Goal: Contribute content: Add original content to the website for others to see

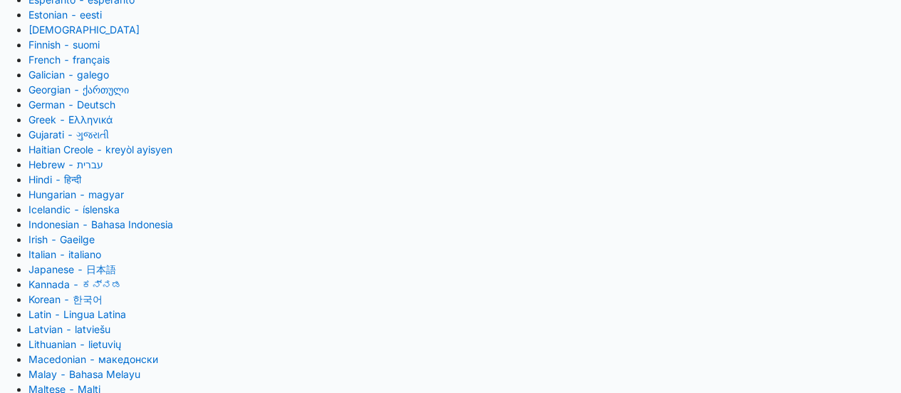
scroll to position [316, 0]
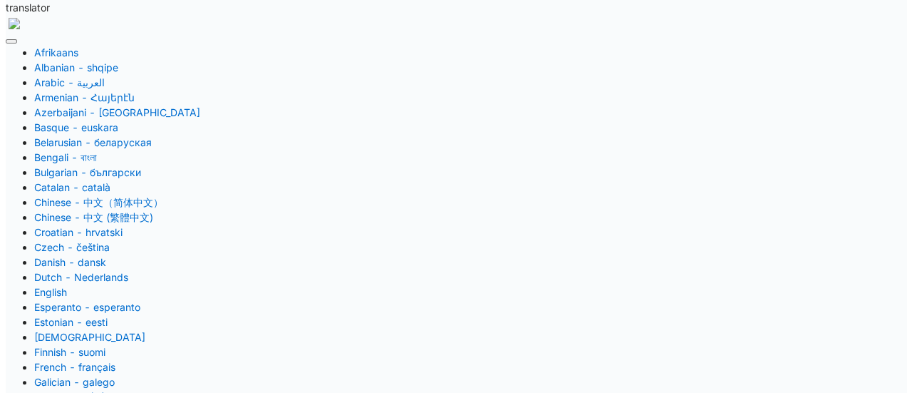
scroll to position [105, 0]
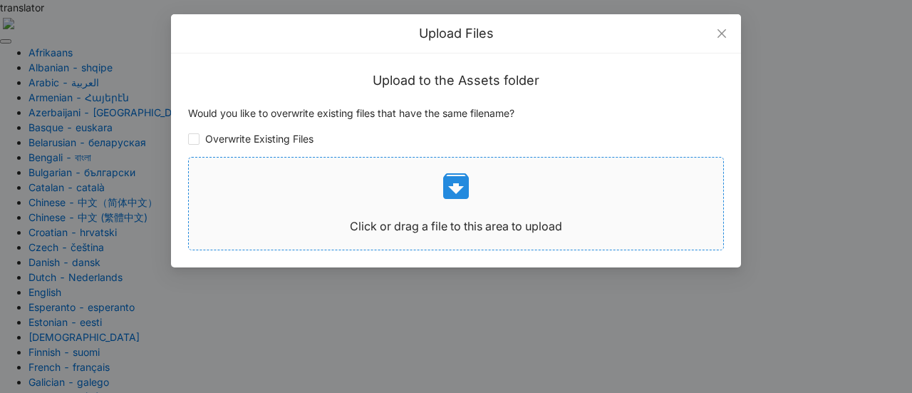
click at [448, 191] on icon at bounding box center [456, 186] width 26 height 26
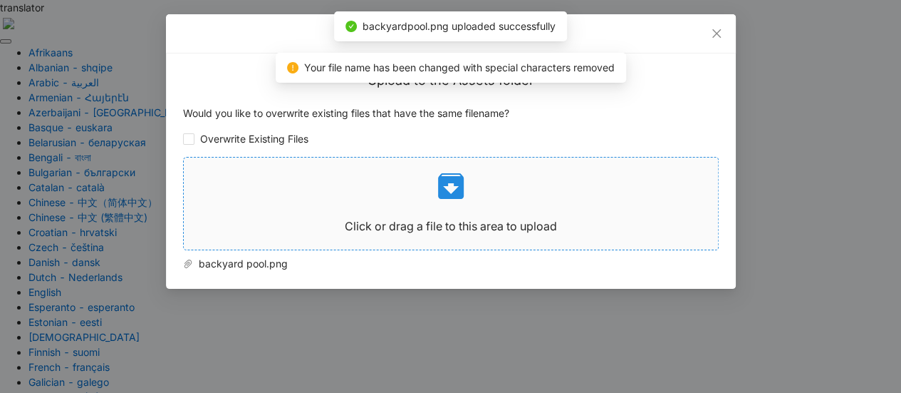
click at [452, 186] on icon at bounding box center [451, 186] width 34 height 34
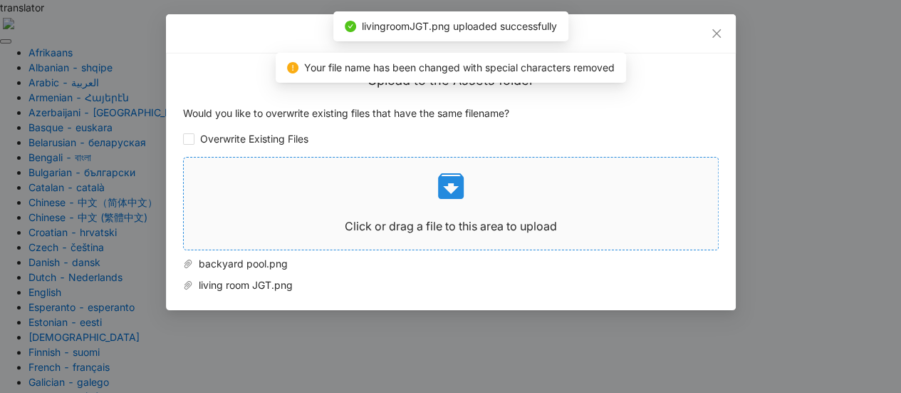
click at [453, 181] on icon at bounding box center [451, 186] width 26 height 26
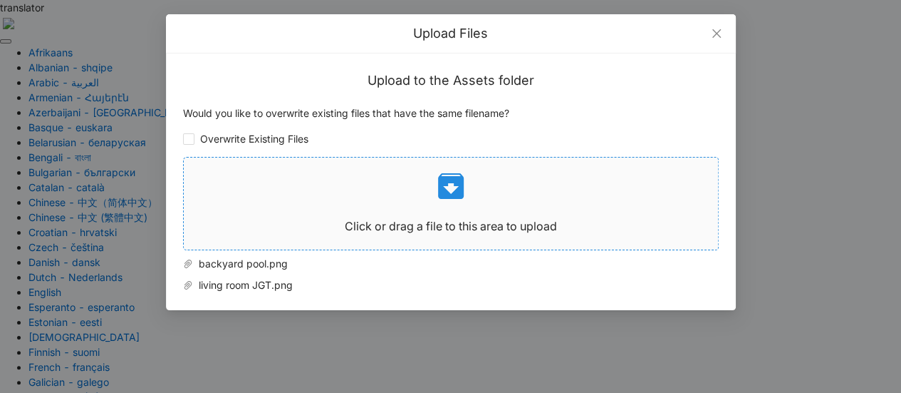
click at [454, 187] on icon at bounding box center [451, 186] width 34 height 34
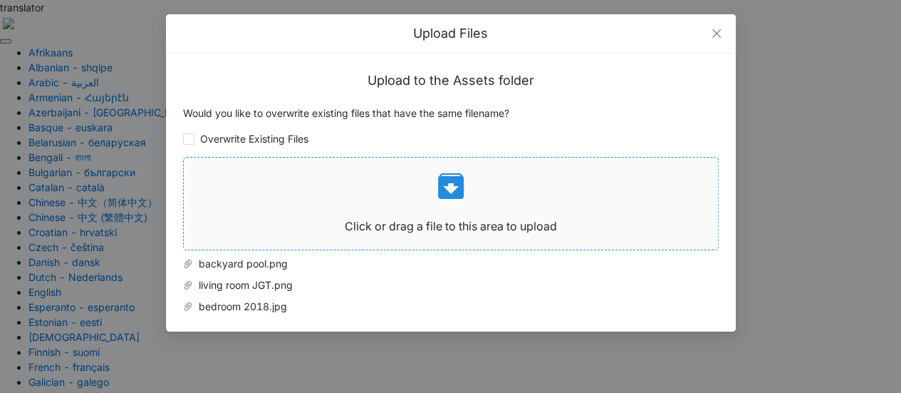
click at [453, 190] on icon at bounding box center [451, 186] width 26 height 26
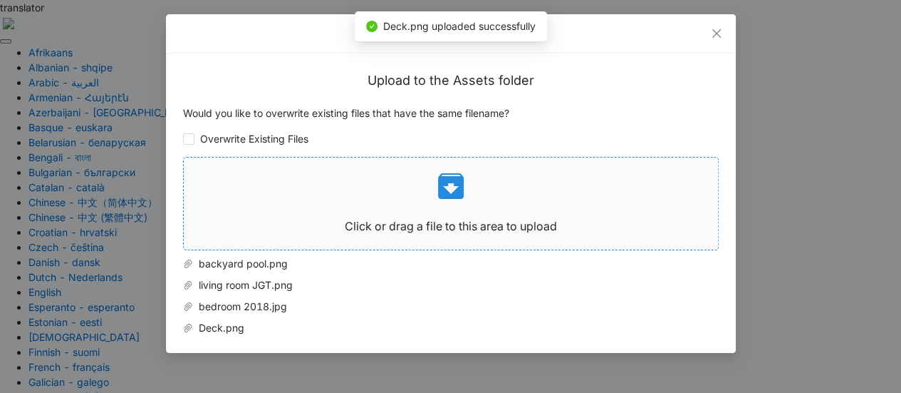
click at [454, 184] on icon at bounding box center [451, 186] width 26 height 26
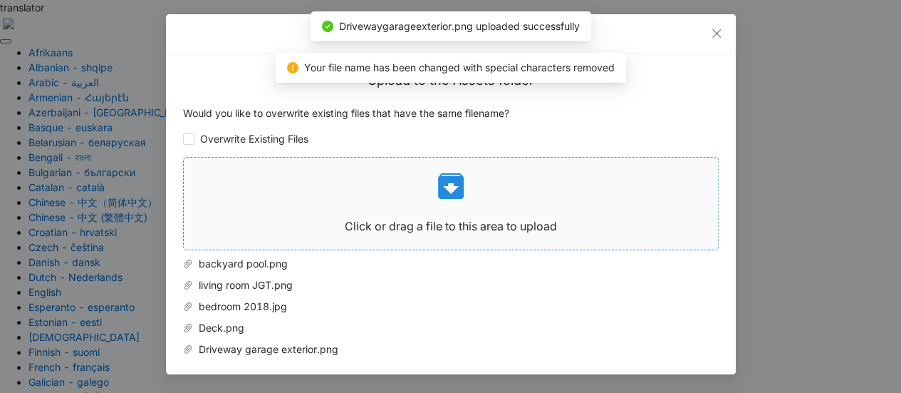
click at [450, 186] on icon at bounding box center [451, 186] width 34 height 34
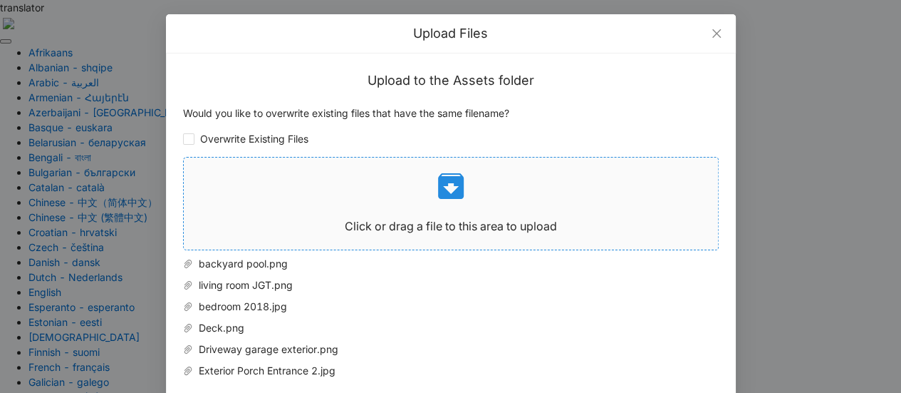
click at [449, 192] on icon at bounding box center [451, 186] width 26 height 26
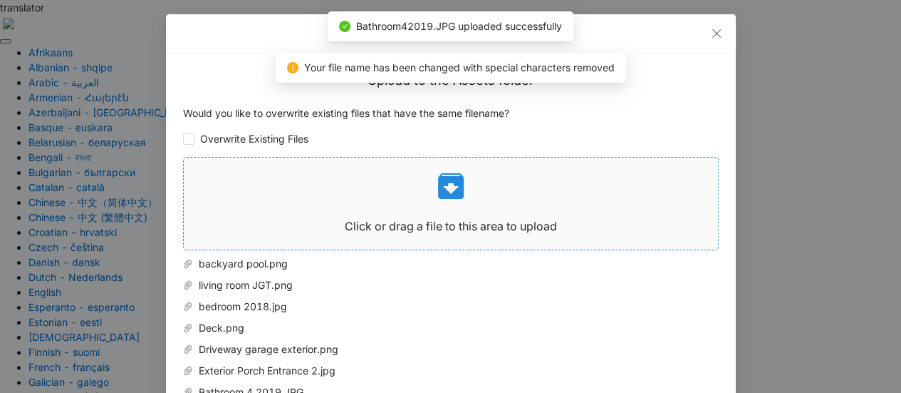
click at [449, 198] on icon at bounding box center [451, 186] width 26 height 26
click at [443, 194] on icon at bounding box center [451, 186] width 26 height 26
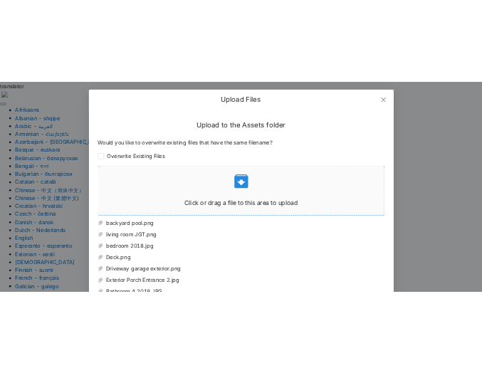
scroll to position [83, 0]
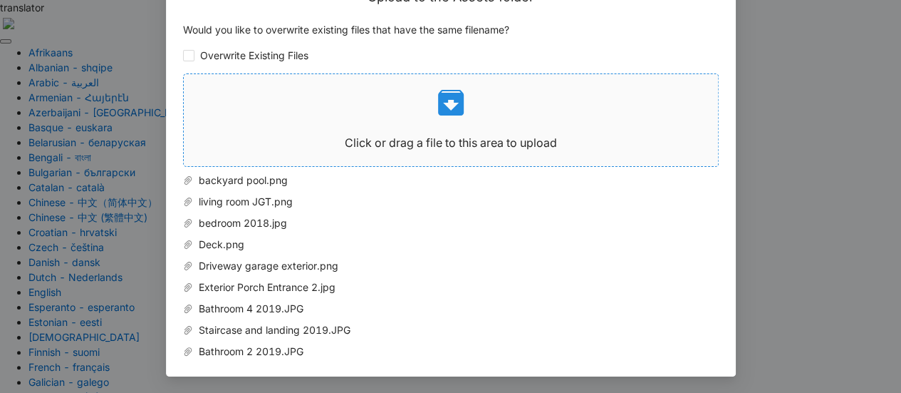
click at [447, 100] on icon at bounding box center [451, 102] width 34 height 34
click at [440, 101] on icon at bounding box center [451, 103] width 26 height 26
drag, startPoint x: 638, startPoint y: 121, endPoint x: 556, endPoint y: 208, distance: 119.4
click at [556, 208] on span "living room JGT.png" at bounding box center [446, 202] width 507 height 16
click at [601, 113] on p at bounding box center [451, 102] width 534 height 34
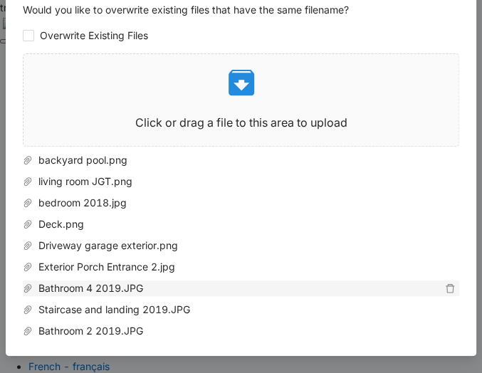
scroll to position [120, 1]
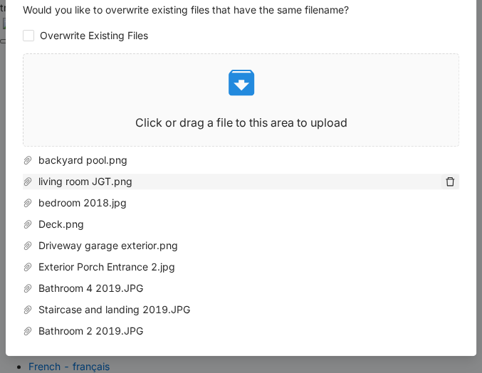
click at [453, 177] on icon "delete" at bounding box center [450, 181] width 9 height 9
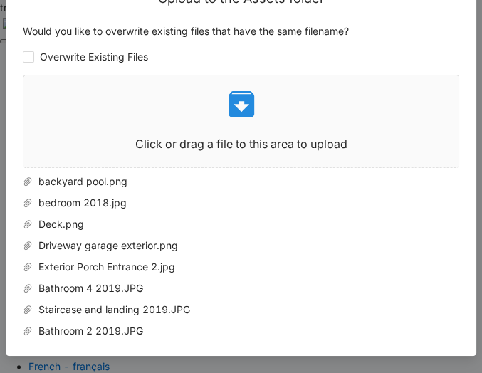
scroll to position [98, 1]
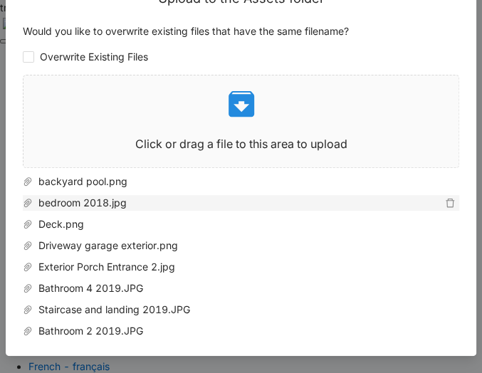
click at [328, 195] on span "bedroom 2018.jpg" at bounding box center [237, 203] width 408 height 16
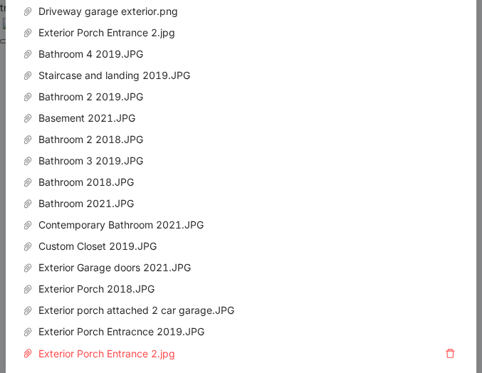
scroll to position [415, 1]
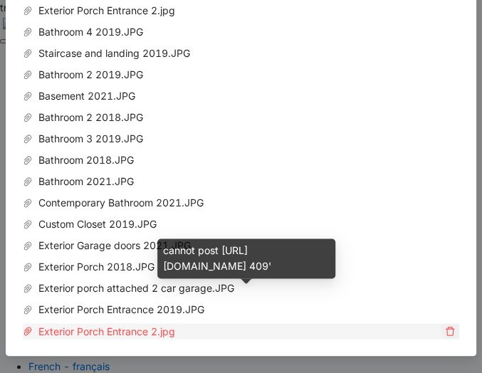
click at [459, 326] on span "delete" at bounding box center [450, 331] width 17 height 10
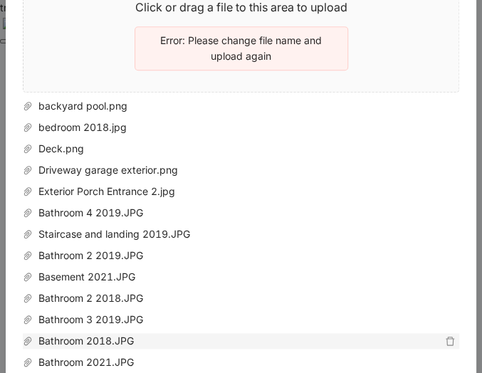
scroll to position [224, 1]
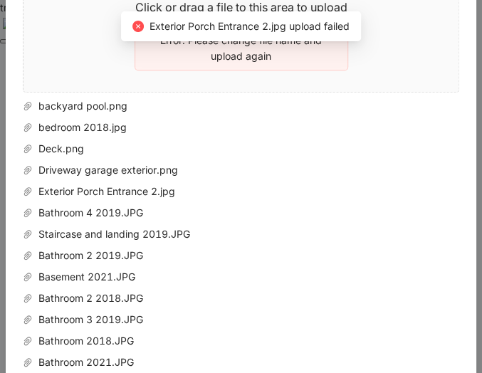
click at [135, 26] on icon "close-circle" at bounding box center [137, 26] width 11 height 11
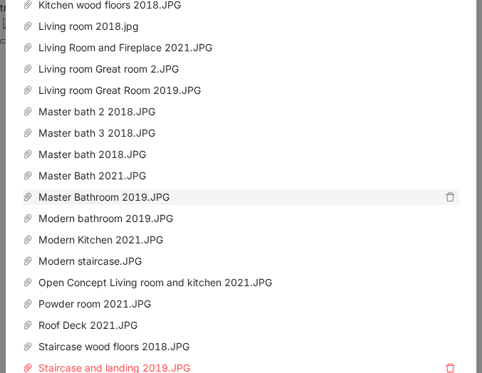
scroll to position [1035, 10]
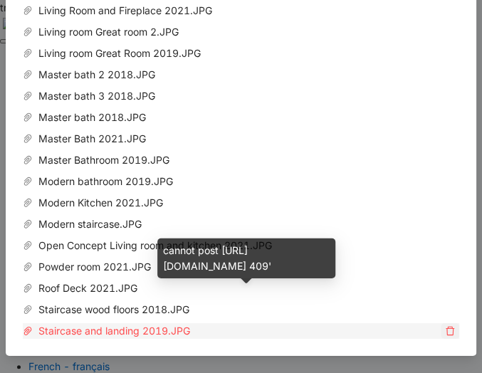
click at [449, 326] on span "delete" at bounding box center [450, 331] width 17 height 10
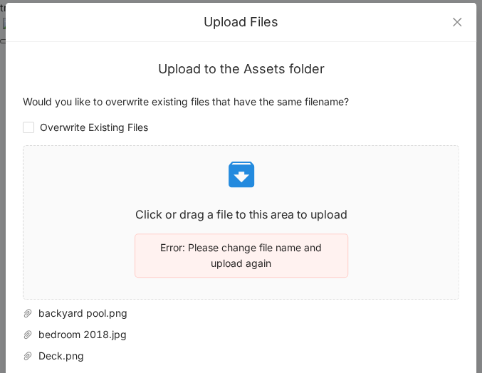
scroll to position [15, 10]
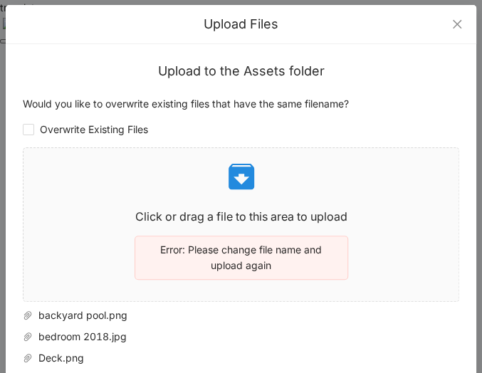
click at [81, 75] on h3 "Upload to the Assets folder" at bounding box center [241, 71] width 437 height 20
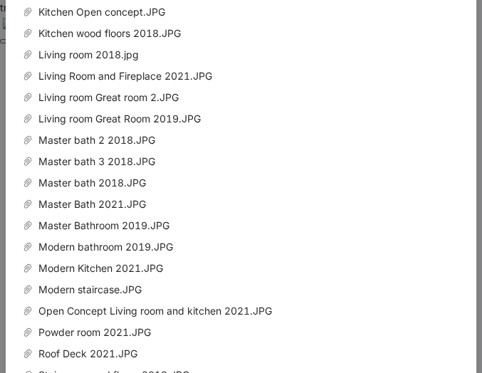
scroll to position [1035, 10]
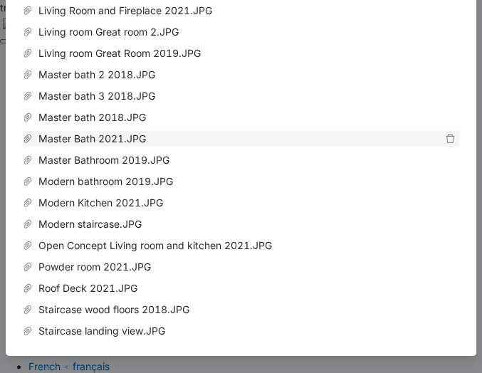
click at [427, 131] on span "Master Bath 2021.JPG" at bounding box center [237, 139] width 408 height 16
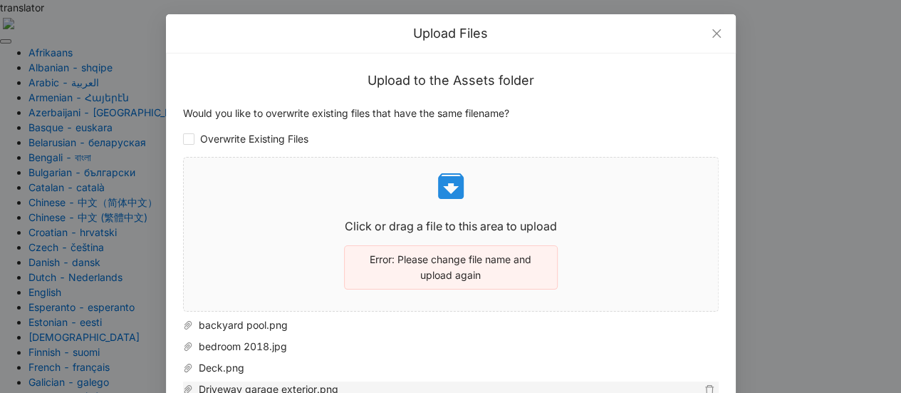
scroll to position [1, 0]
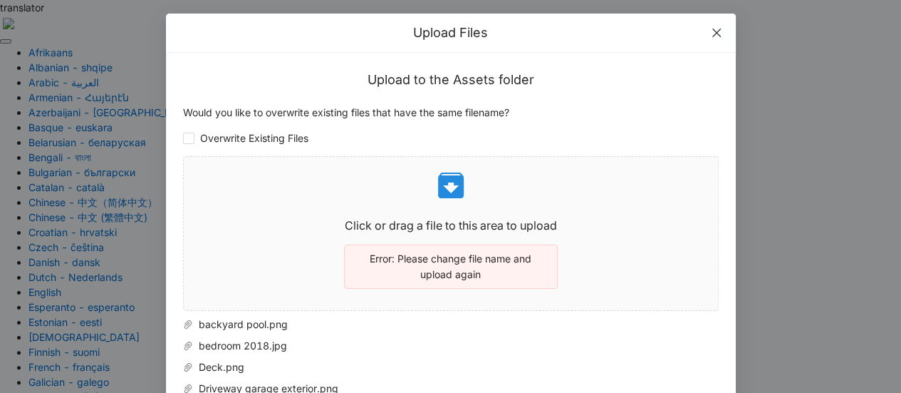
click at [711, 31] on icon "close" at bounding box center [716, 32] width 11 height 11
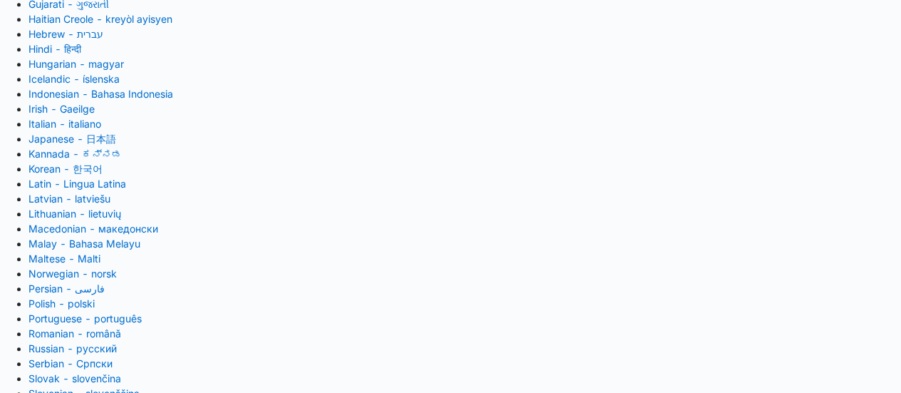
scroll to position [439, 0]
